Goal: Information Seeking & Learning: Learn about a topic

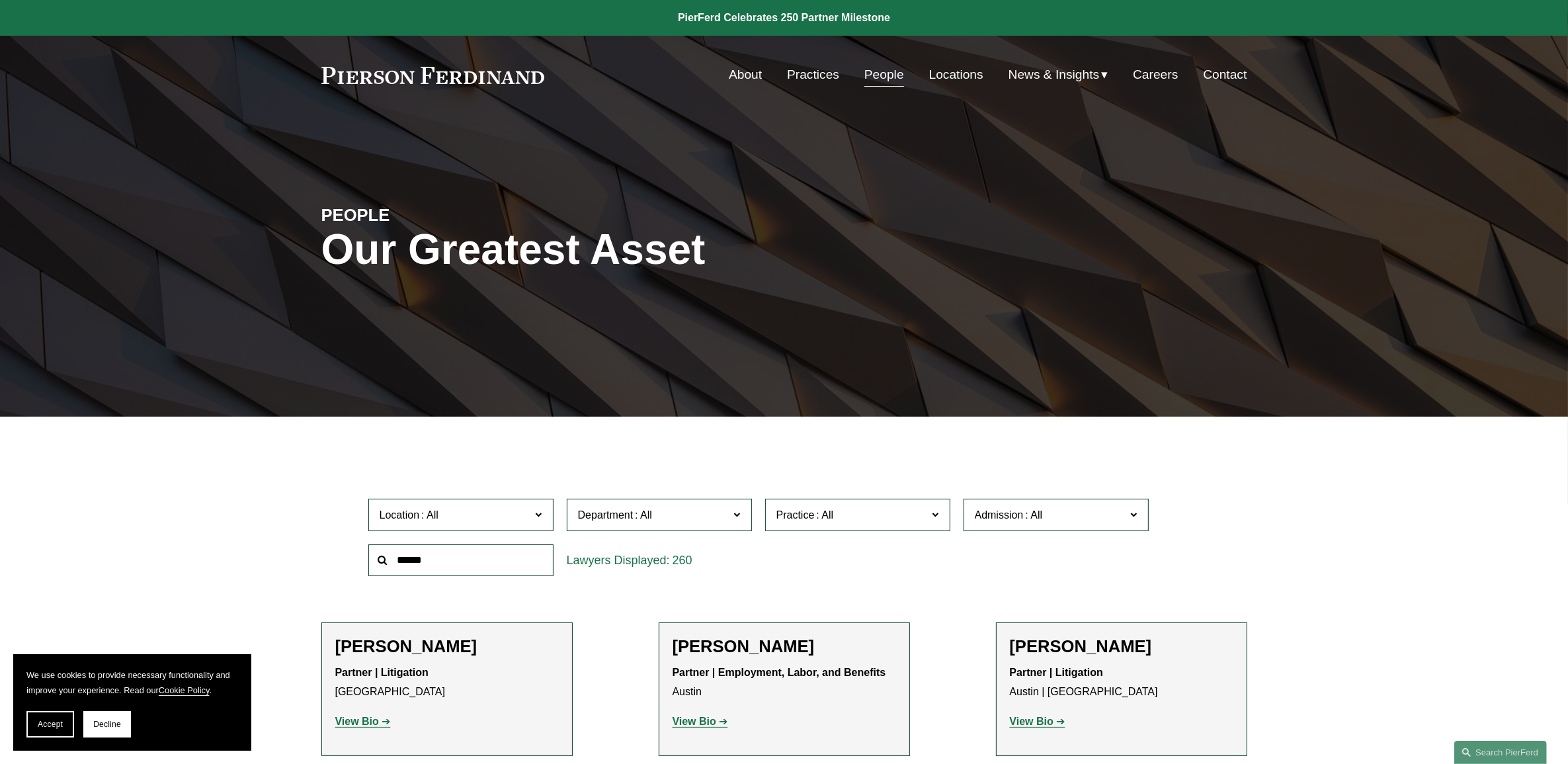
click at [854, 508] on span "Practice" at bounding box center [851, 515] width 151 height 18
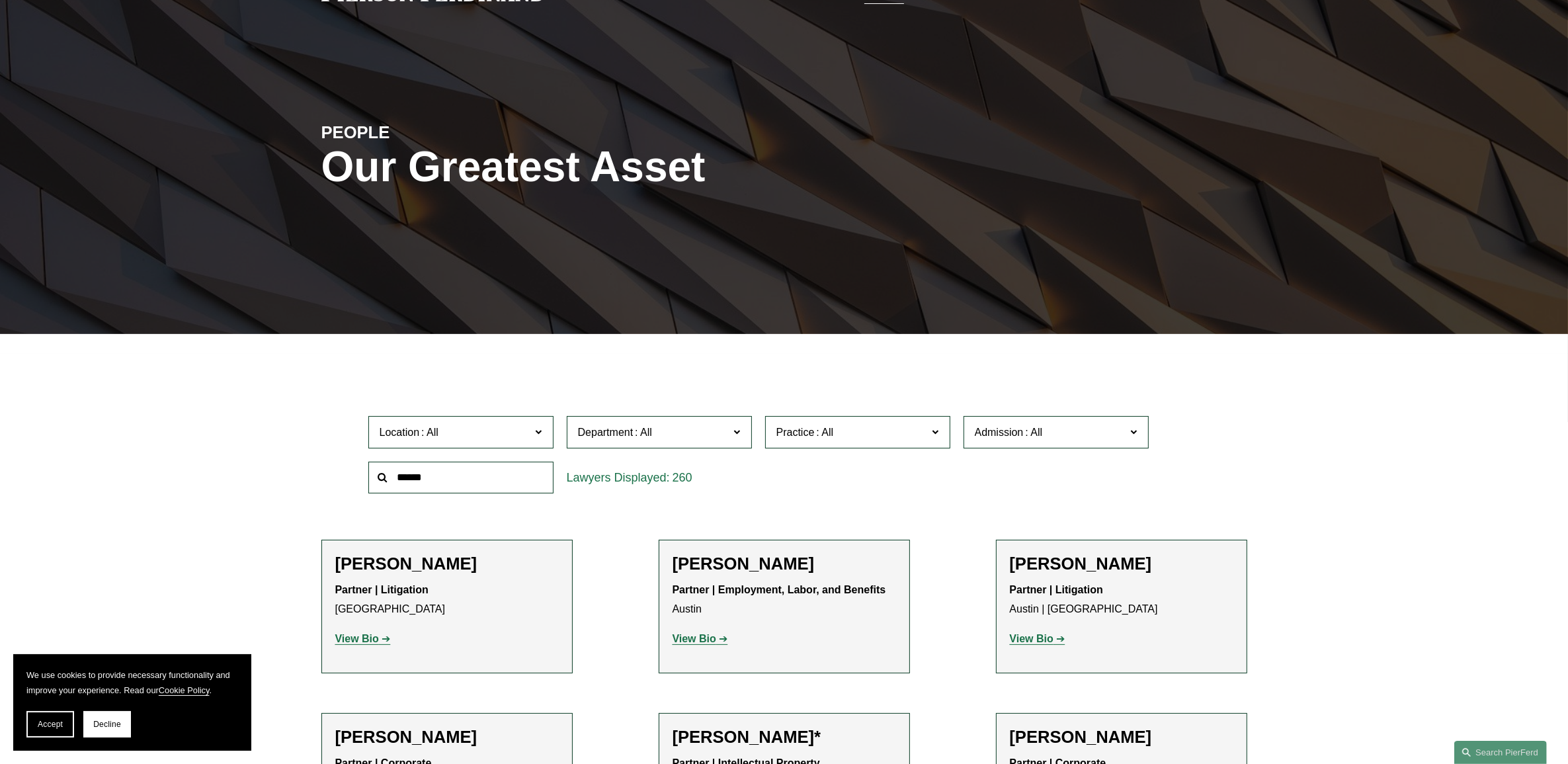
scroll to position [83, 0]
click at [0, 0] on link "Bankruptcy, Financial Restructuring, and Reorganization" at bounding box center [0, 0] width 0 height 0
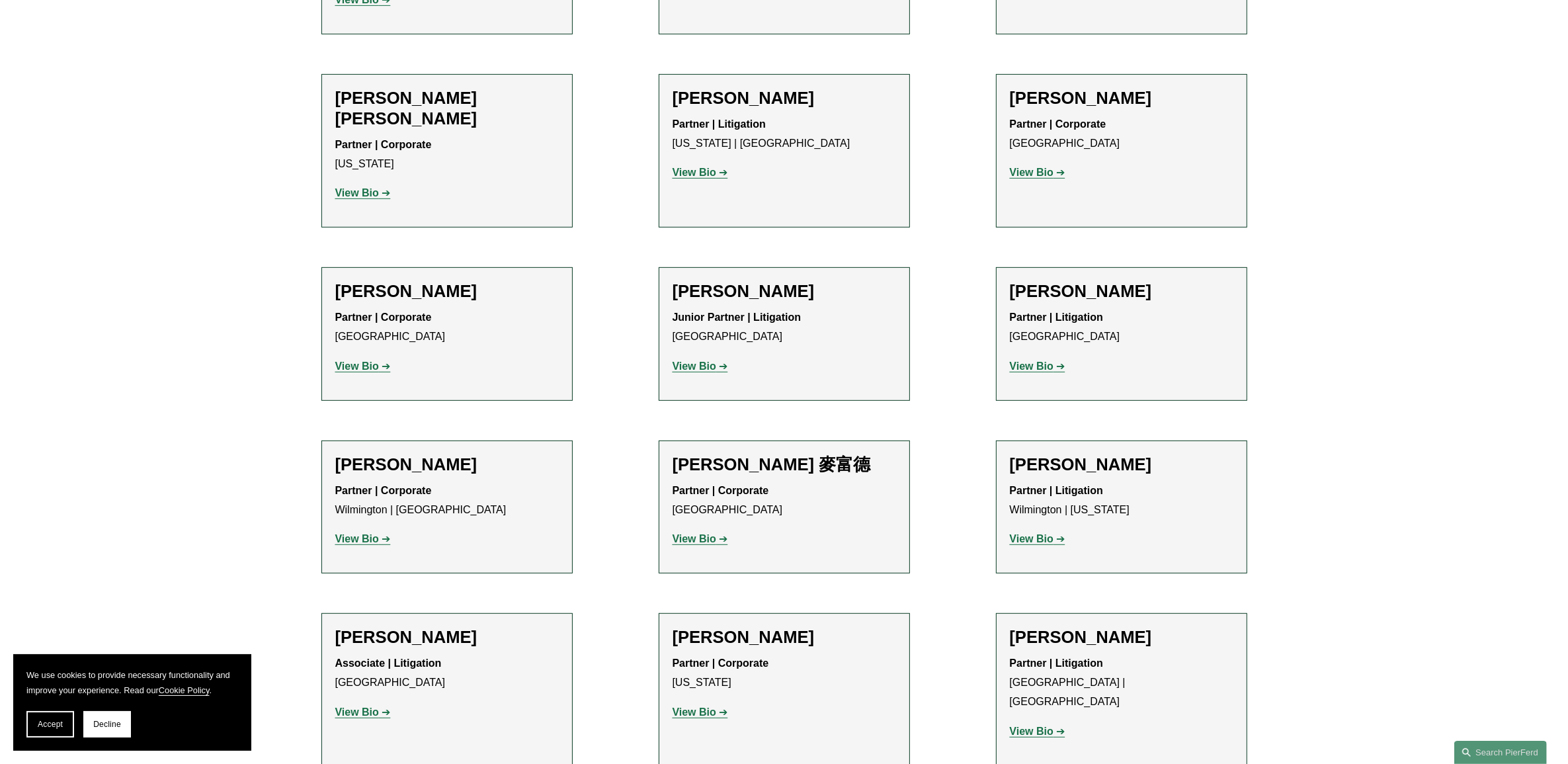
scroll to position [783, 0]
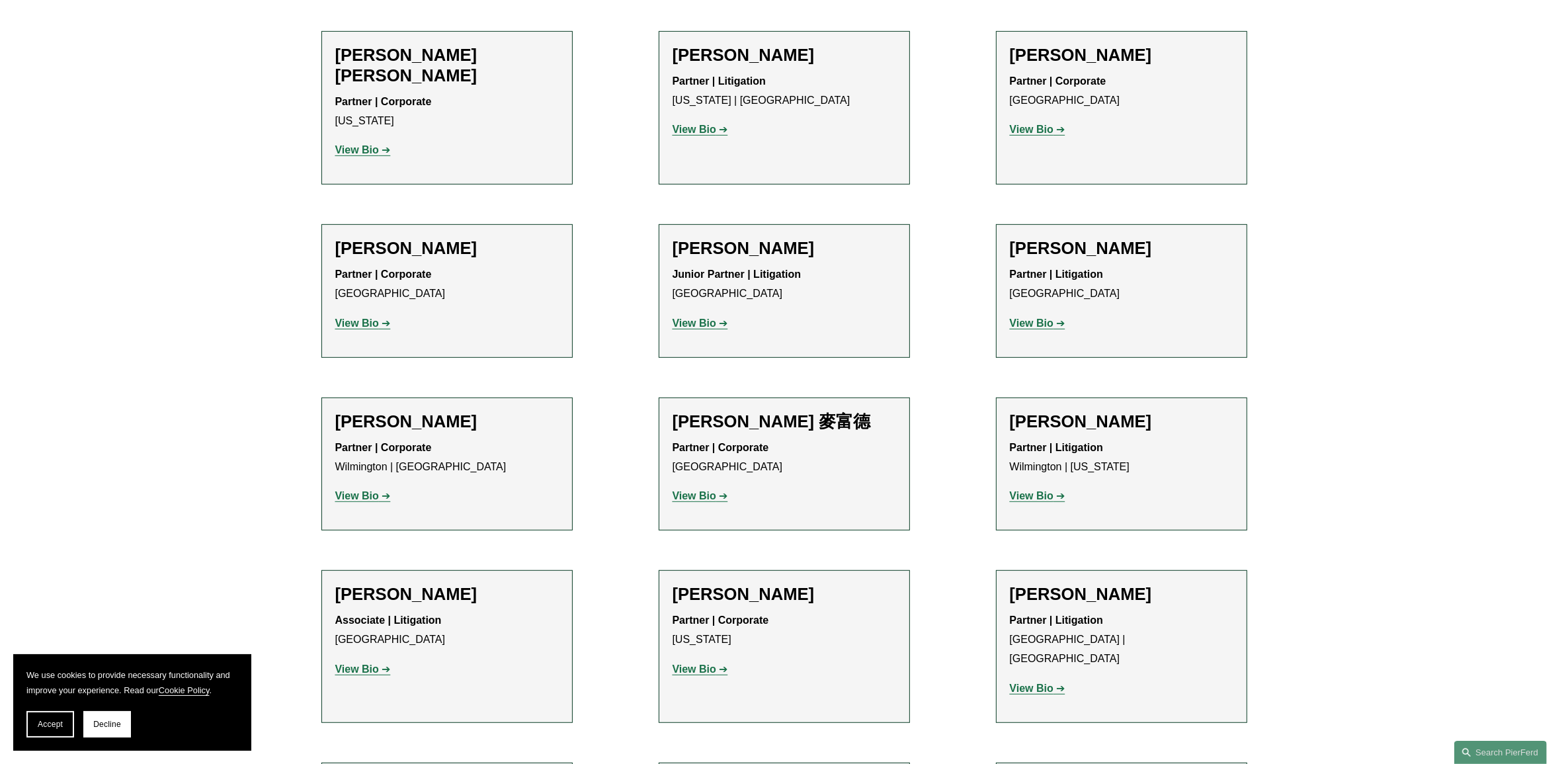
drag, startPoint x: 1010, startPoint y: 551, endPoint x: 1197, endPoint y: 548, distance: 187.0
click at [1197, 584] on h2 "[PERSON_NAME]" at bounding box center [1121, 594] width 224 height 21
drag, startPoint x: 1197, startPoint y: 548, endPoint x: 1381, endPoint y: 601, distance: 191.5
click at [1381, 600] on div "Filter Location All [GEOGRAPHIC_DATA] [GEOGRAPHIC_DATA] [GEOGRAPHIC_DATA] [GEOG…" at bounding box center [784, 327] width 1568 height 1350
click at [1030, 679] on p "View Bio" at bounding box center [1121, 689] width 224 height 19
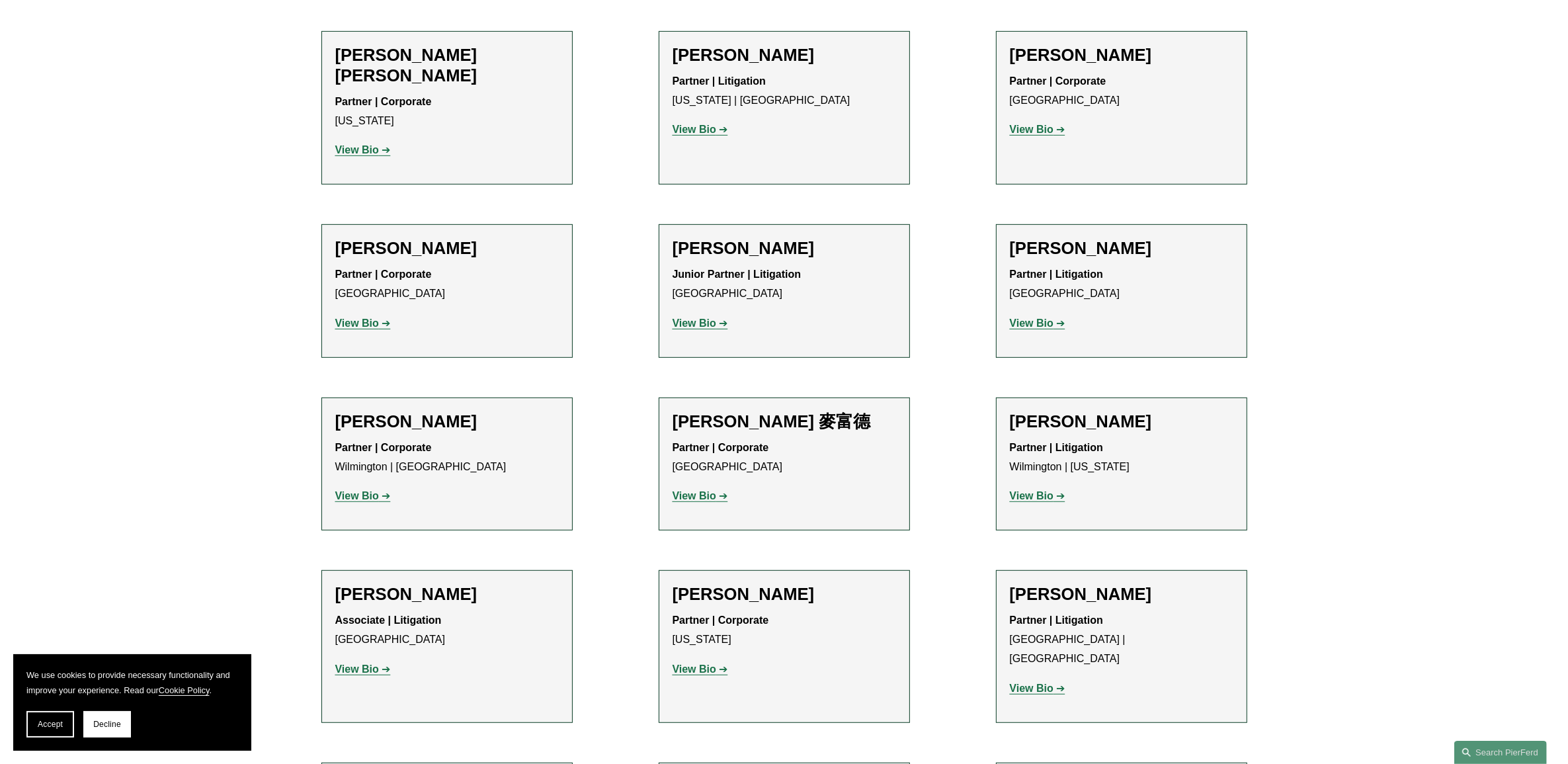
click at [1028, 682] on strong "View Bio" at bounding box center [1031, 688] width 44 height 11
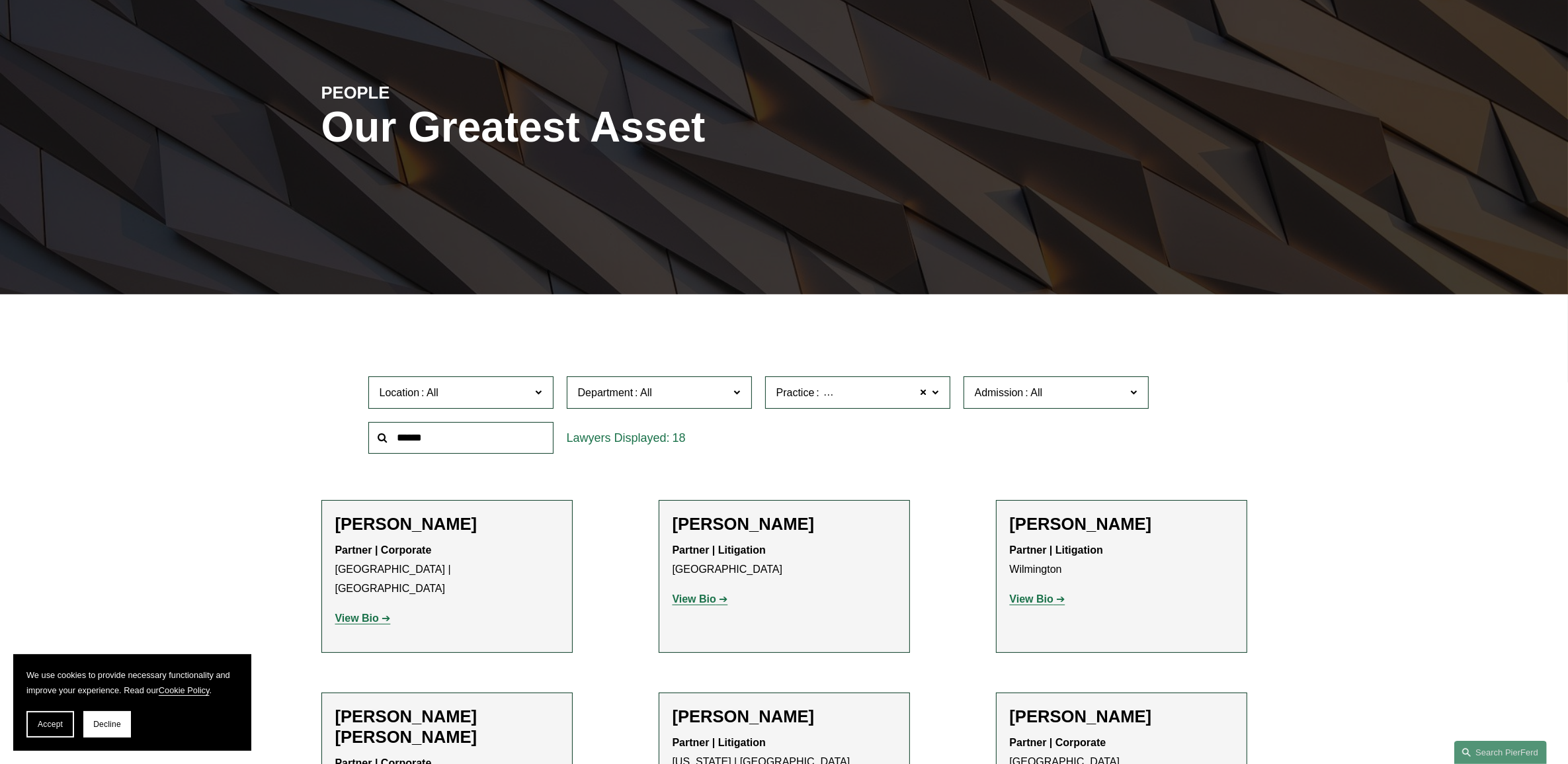
scroll to position [122, 0]
click at [1071, 394] on span "Admission" at bounding box center [1050, 393] width 151 height 18
click at [0, 0] on link "[US_STATE]" at bounding box center [0, 0] width 0 height 0
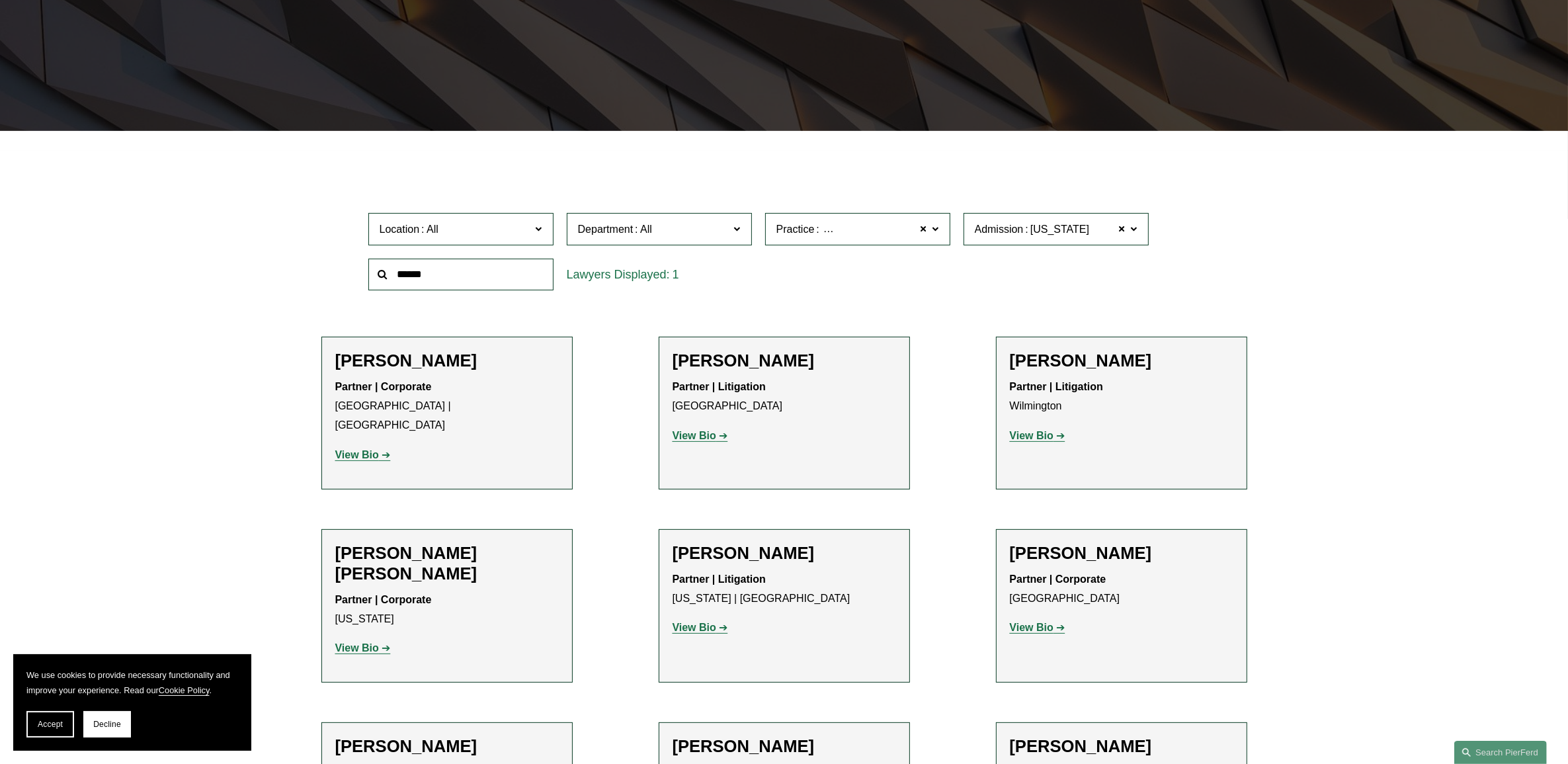
scroll to position [287, 0]
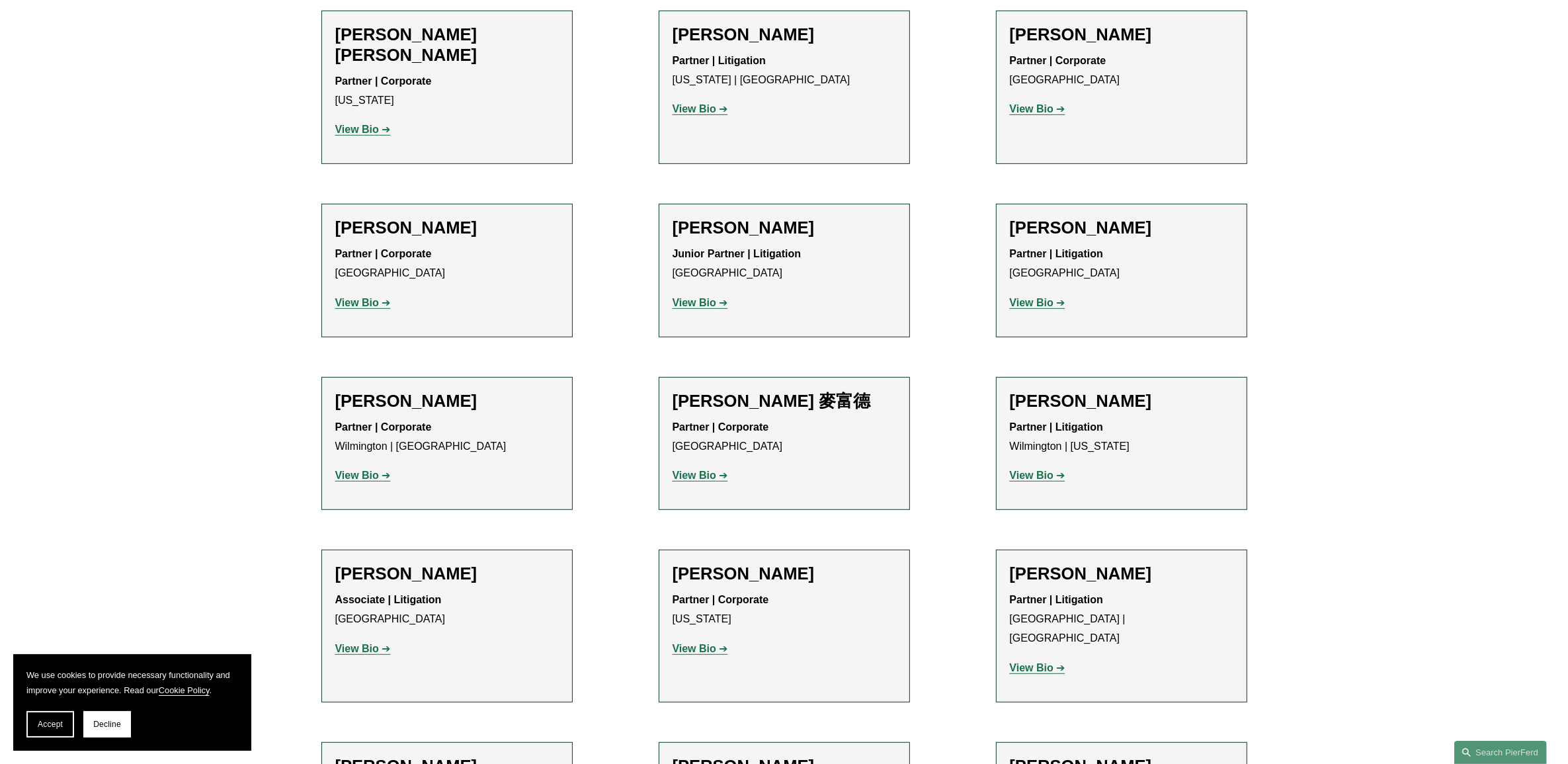
scroll to position [1031, 0]
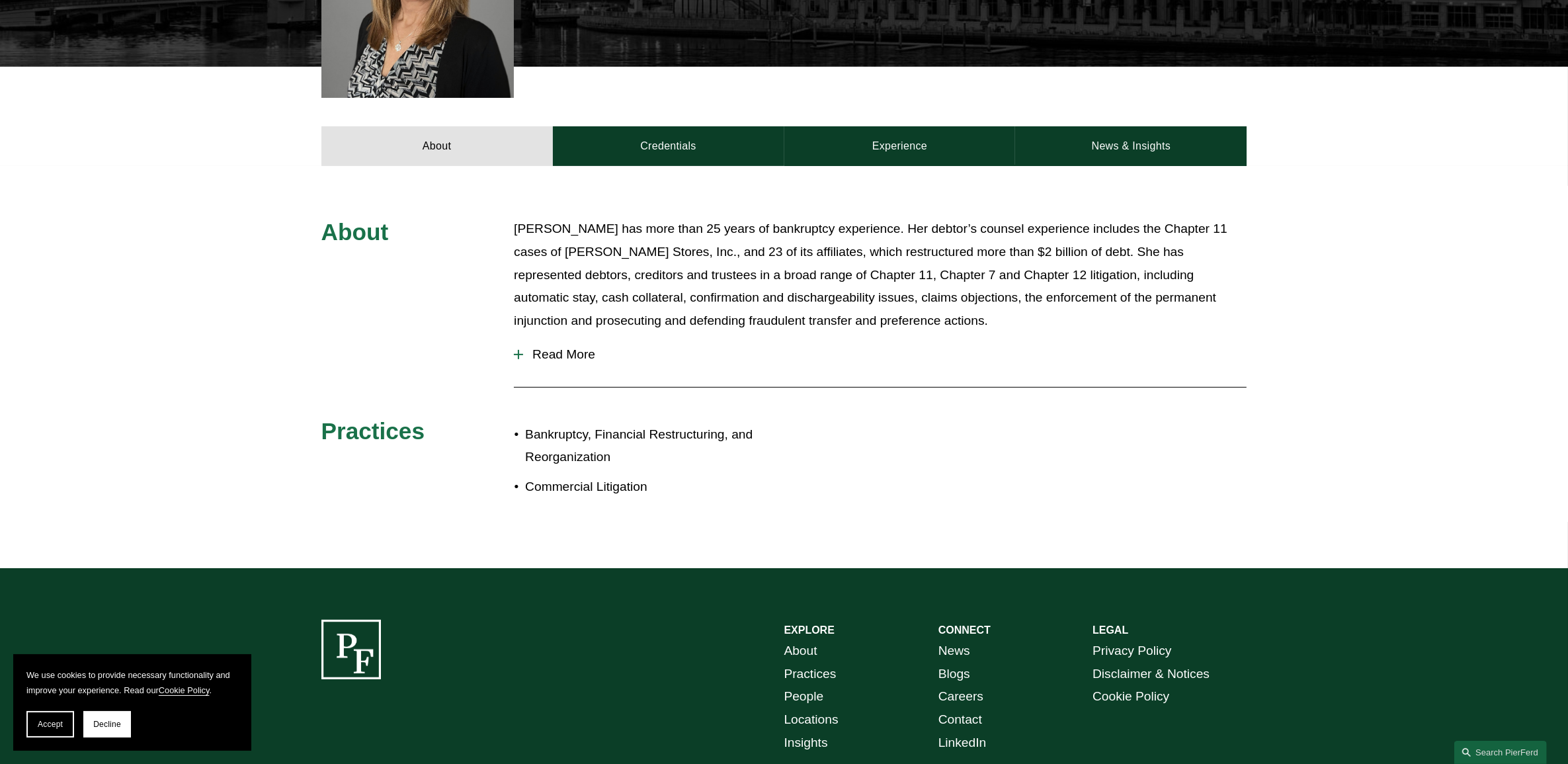
scroll to position [496, 0]
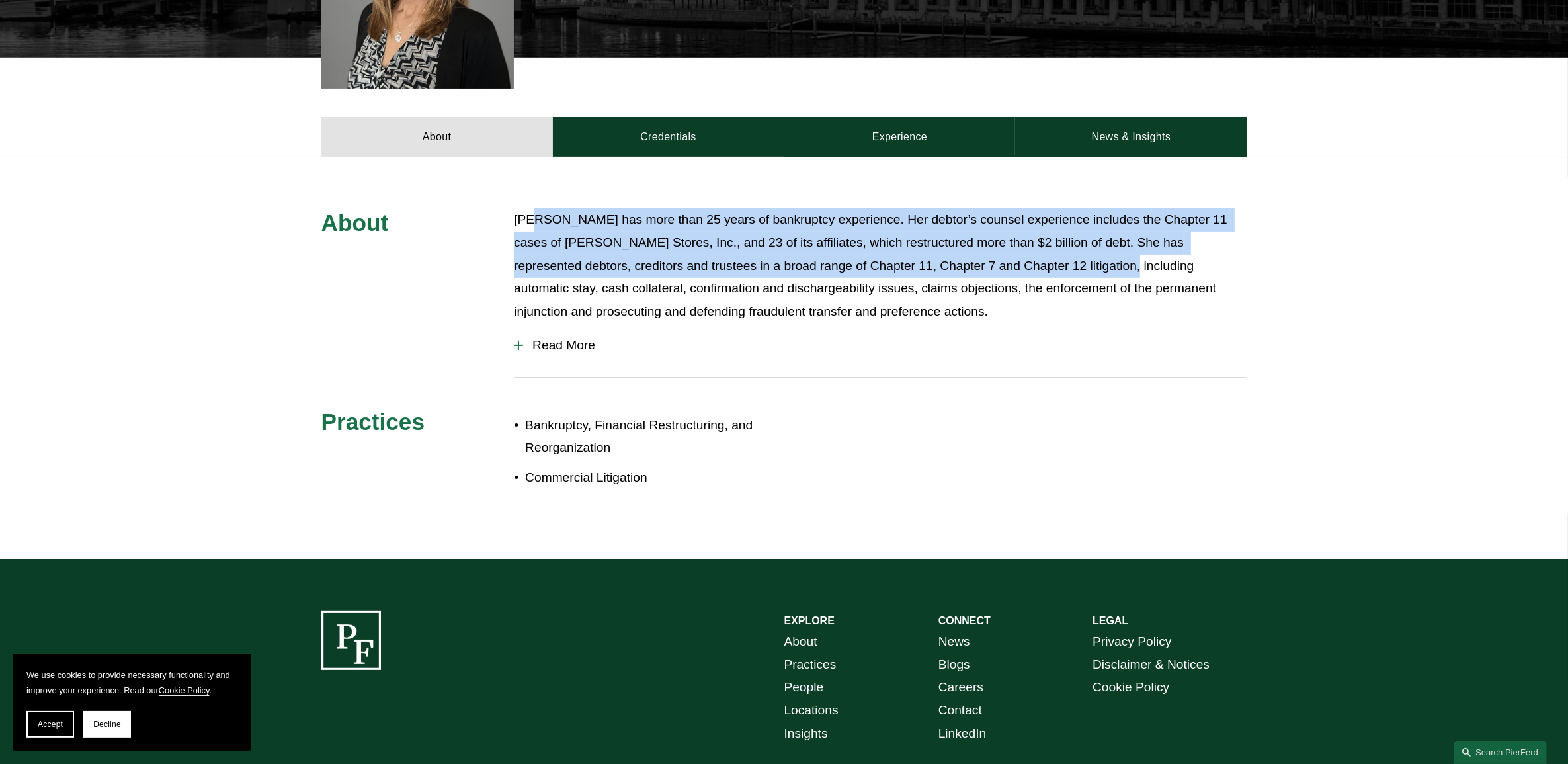
drag, startPoint x: 695, startPoint y: 225, endPoint x: 1073, endPoint y: 258, distance: 379.4
click at [1073, 258] on p "[PERSON_NAME] has more than 25 years of bankruptcy experience. Her debtor’s cou…" at bounding box center [879, 266] width 732 height 115
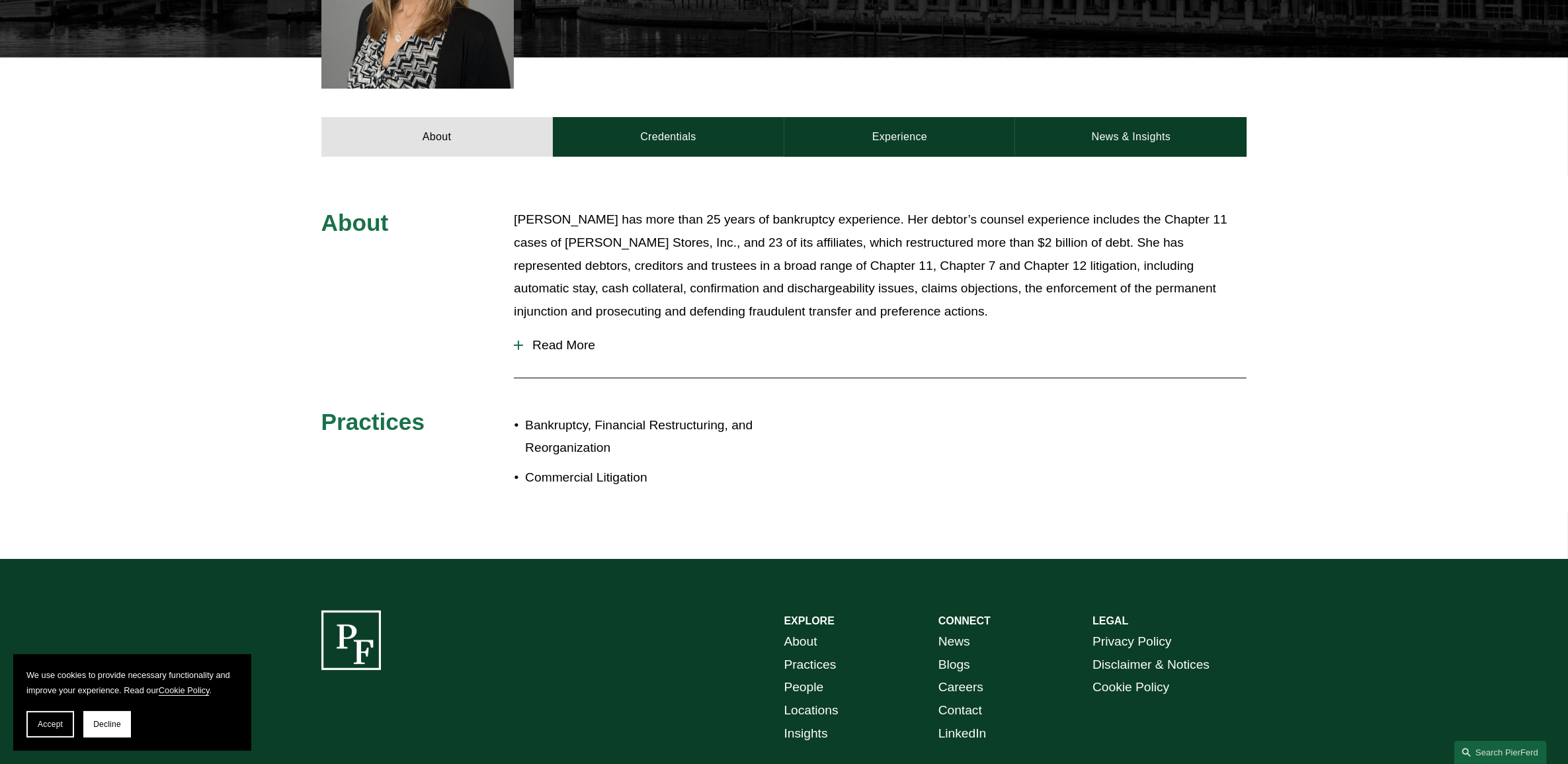
drag, startPoint x: 1073, startPoint y: 258, endPoint x: 1005, endPoint y: 263, distance: 68.2
click at [1061, 267] on p "[PERSON_NAME] has more than 25 years of bankruptcy experience. Her debtor’s cou…" at bounding box center [879, 266] width 732 height 115
click at [556, 337] on span "Read More" at bounding box center [884, 345] width 723 height 15
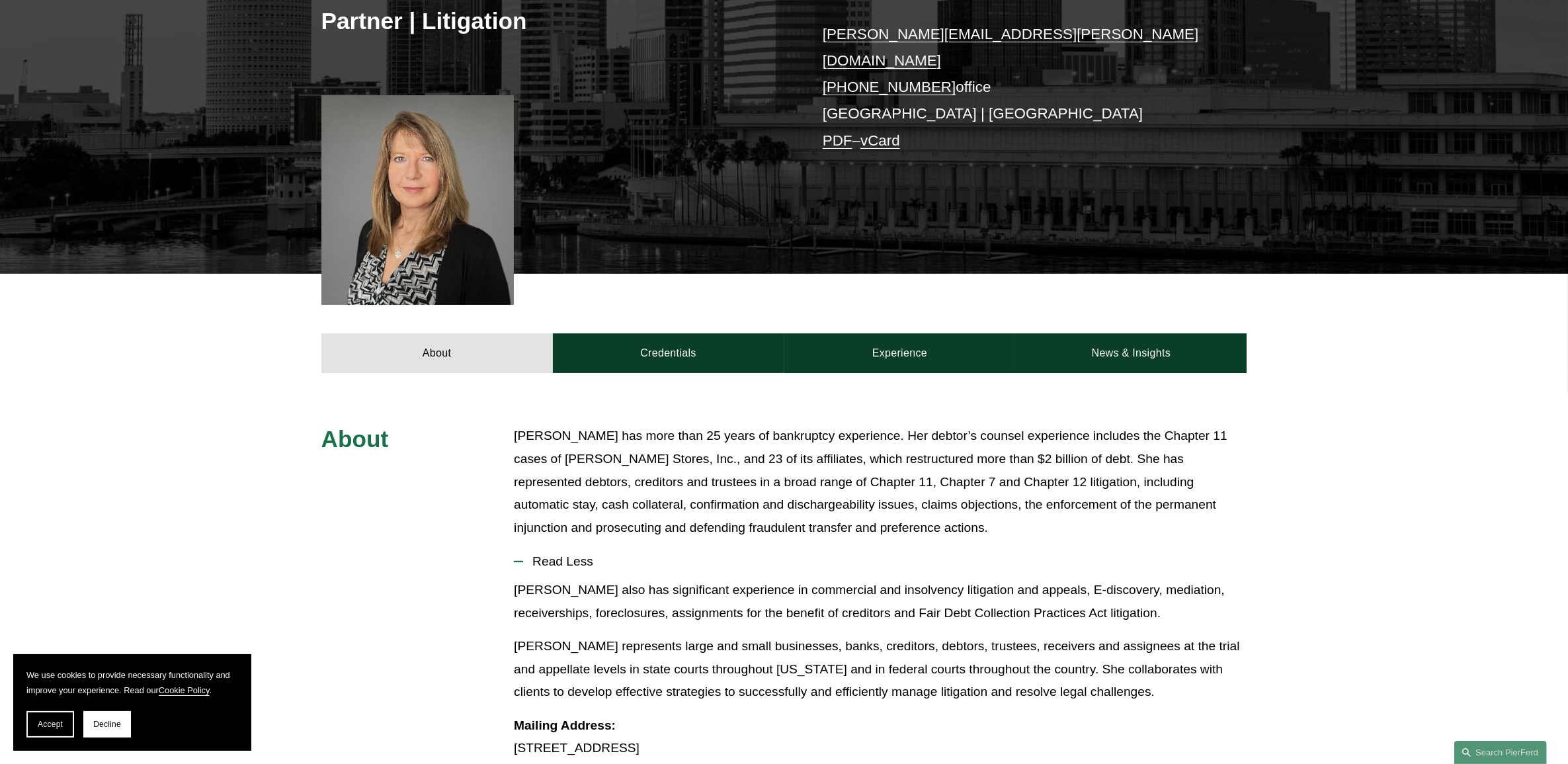
scroll to position [166, 0]
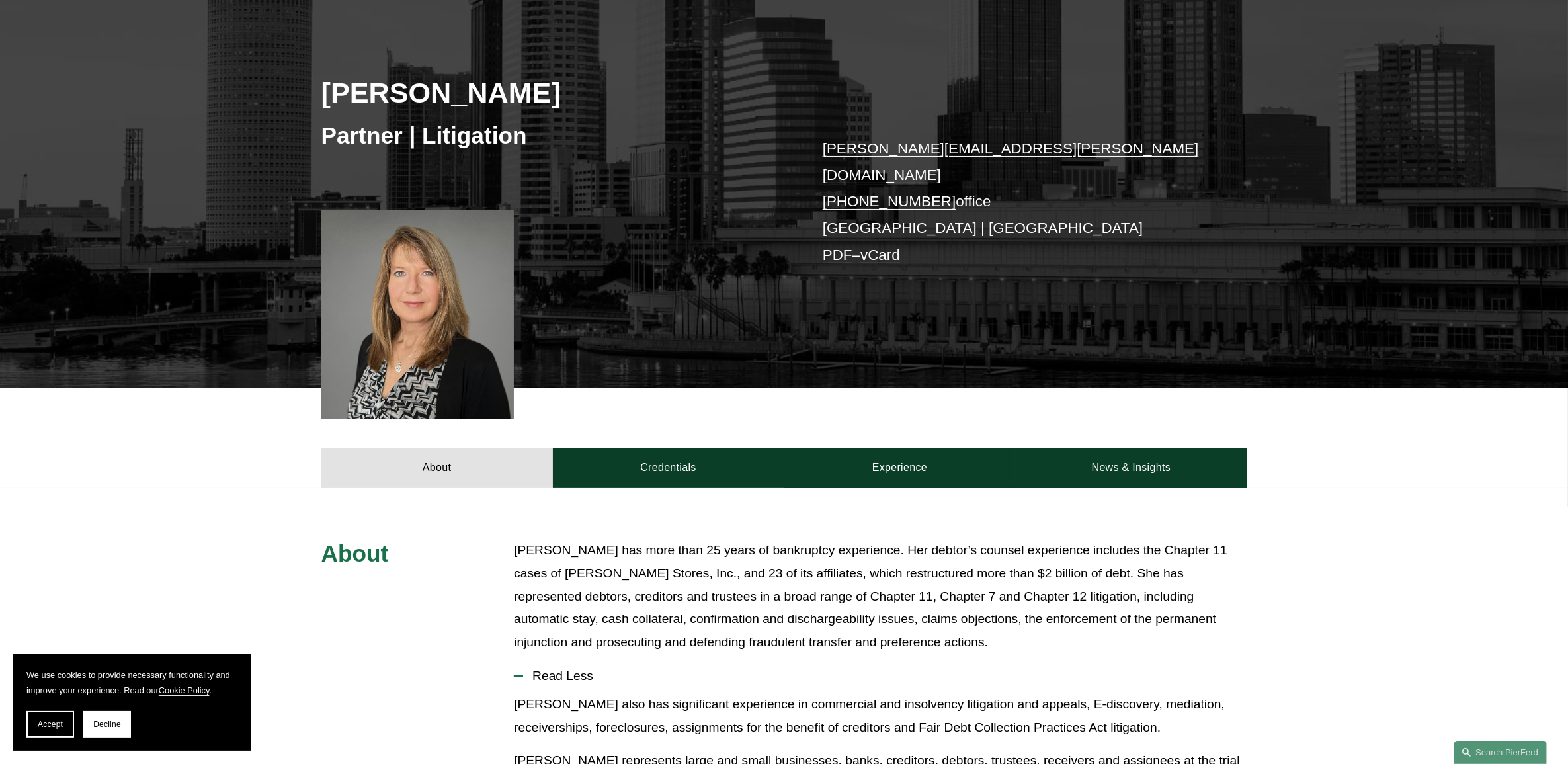
click at [913, 589] on p "Leanne has more than 25 years of bankruptcy experience. Her debtor’s counsel ex…" at bounding box center [879, 596] width 732 height 115
